Goal: Transaction & Acquisition: Purchase product/service

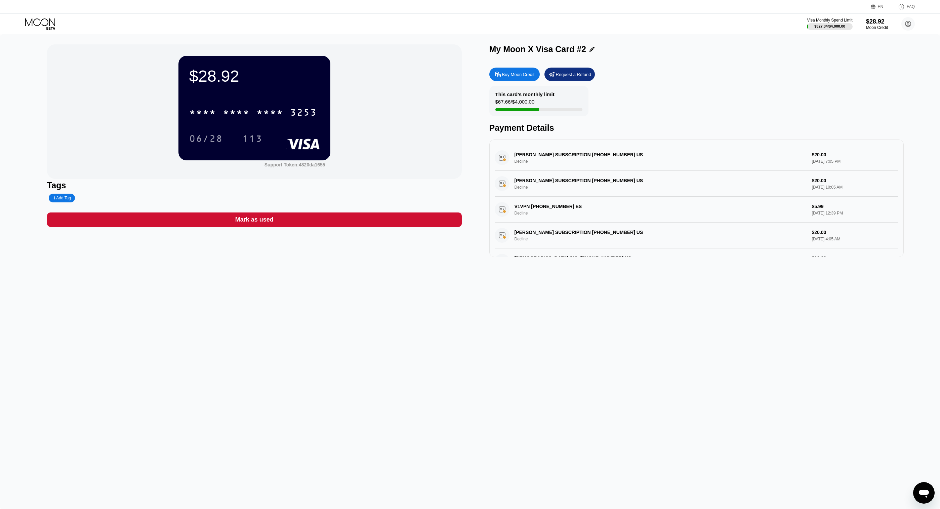
click at [514, 66] on div "Buy Moon Credit Request a Refund This card’s monthly limit $67.66 / $4,000.00 P…" at bounding box center [697, 160] width 415 height 193
click at [511, 71] on div "Buy Moon Credit" at bounding box center [515, 74] width 50 height 13
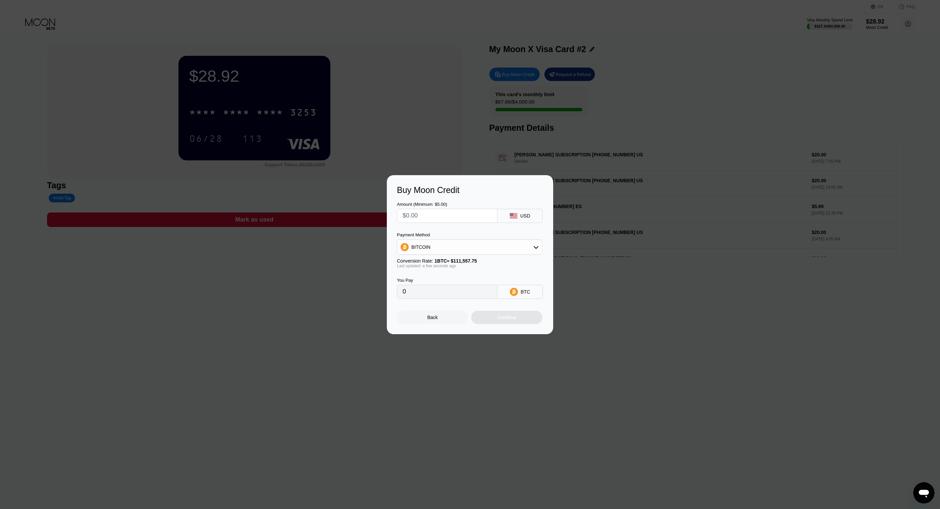
click at [432, 216] on input "text" at bounding box center [447, 215] width 89 height 13
type input "$1"
type input "0.00000897"
type input "$15"
type input "0.00013446"
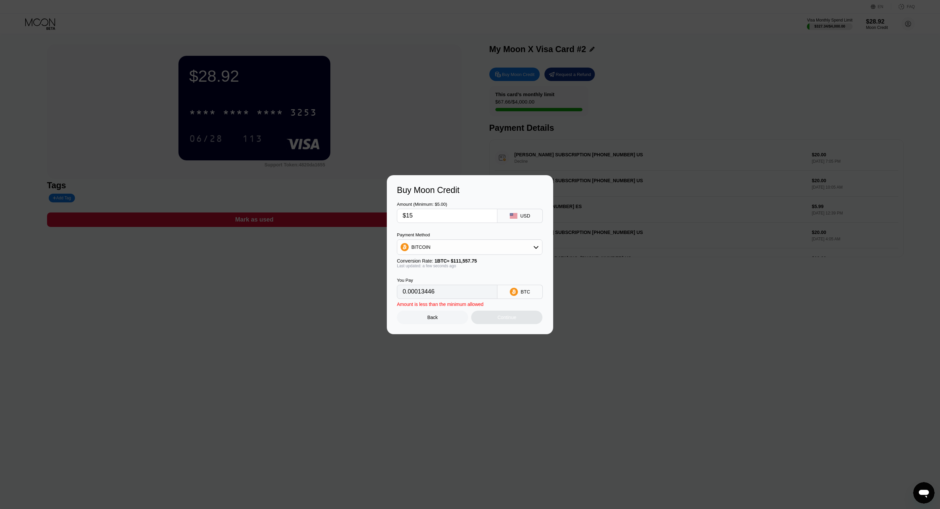
type input "$150"
type input "0.00134460"
type input "$150"
click at [421, 246] on div "BITCOIN" at bounding box center [421, 246] width 19 height 5
click at [428, 275] on div "USDT on TRON" at bounding box center [470, 280] width 142 height 13
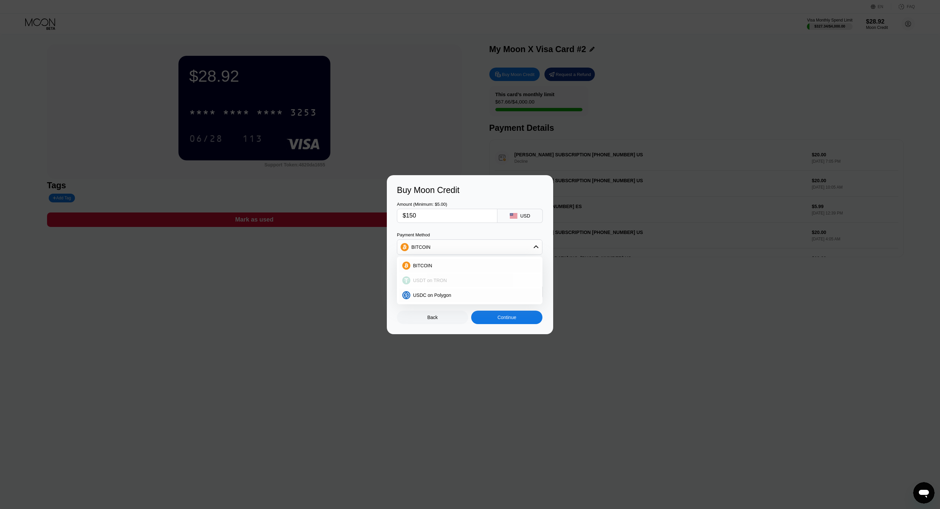
type input "151.52"
click at [510, 318] on div "Continue" at bounding box center [507, 317] width 19 height 5
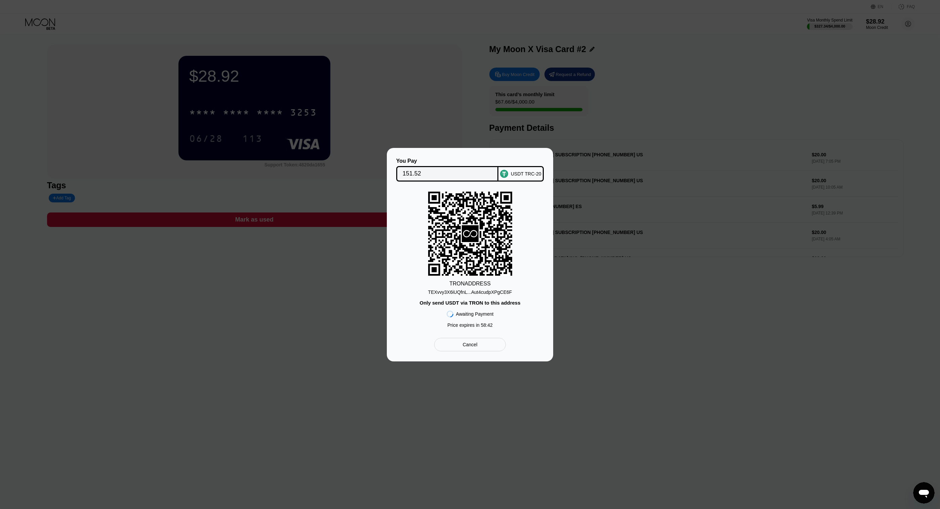
click at [491, 294] on div "TEXvvy3X6iUQfnL...Aut4cudpXPgCE6F" at bounding box center [470, 291] width 84 height 5
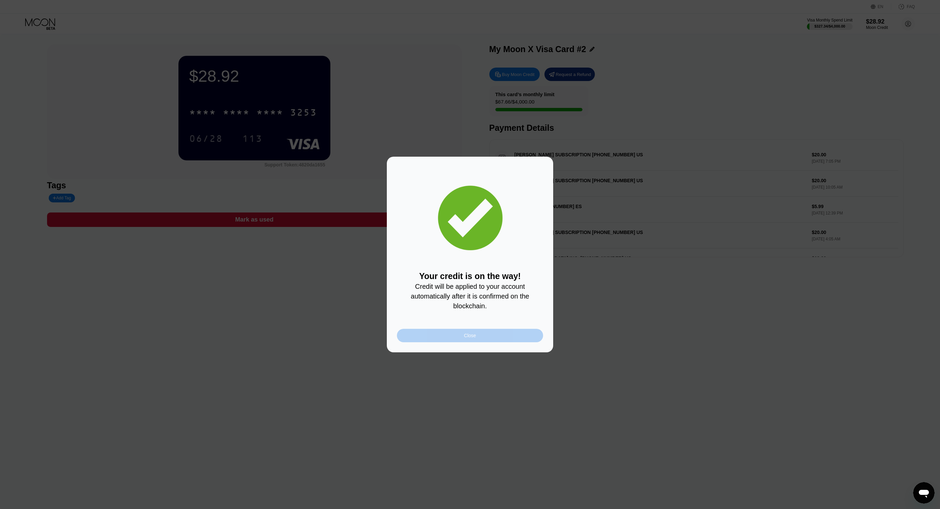
click at [467, 334] on div "Close" at bounding box center [470, 335] width 12 height 5
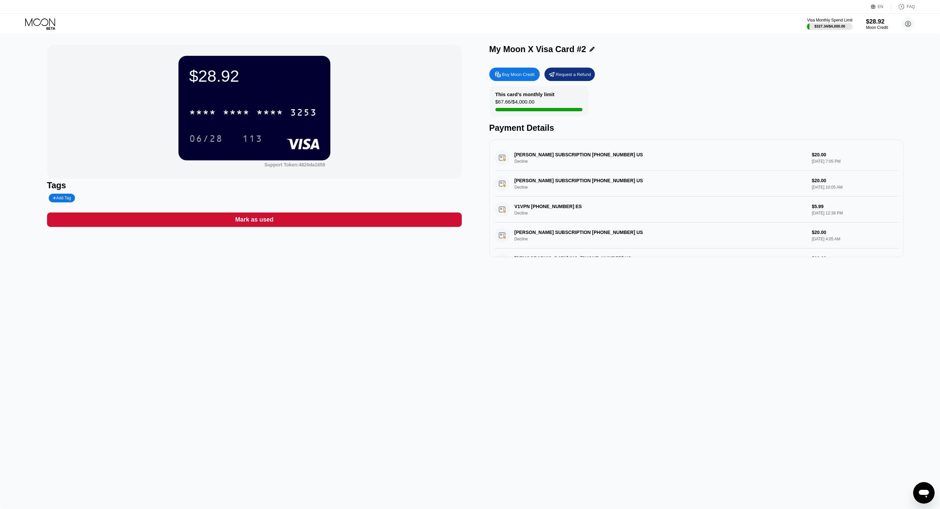
click at [230, 110] on div "* * * *" at bounding box center [236, 113] width 27 height 11
click at [271, 113] on div "2420" at bounding box center [270, 113] width 27 height 11
